Goal: Task Accomplishment & Management: Use online tool/utility

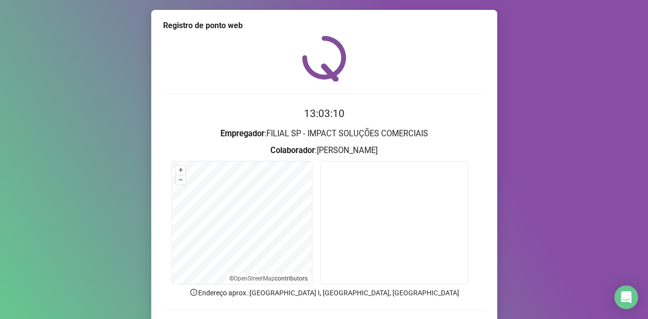
scroll to position [67, 0]
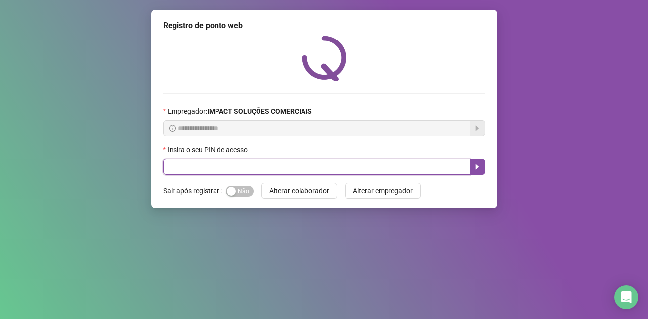
click at [232, 163] on input "text" at bounding box center [316, 167] width 307 height 16
type input "*****"
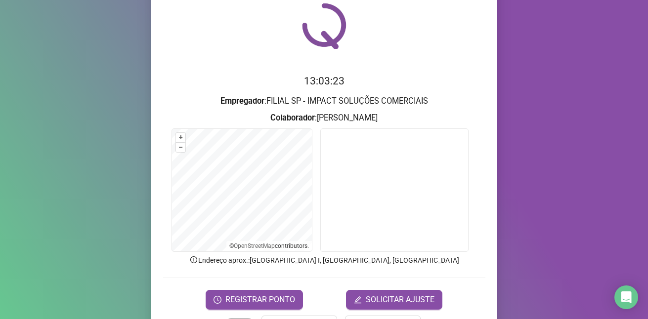
scroll to position [67, 0]
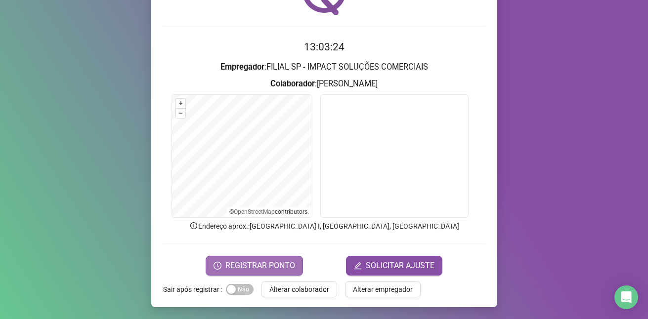
click at [261, 266] on span "REGISTRAR PONTO" at bounding box center [260, 266] width 70 height 12
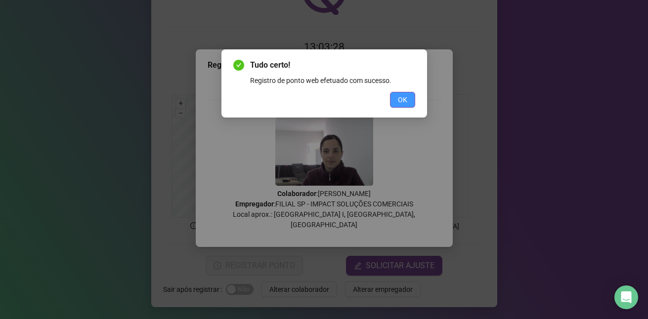
click at [401, 95] on span "OK" at bounding box center [402, 99] width 9 height 11
